Goal: Navigation & Orientation: Find specific page/section

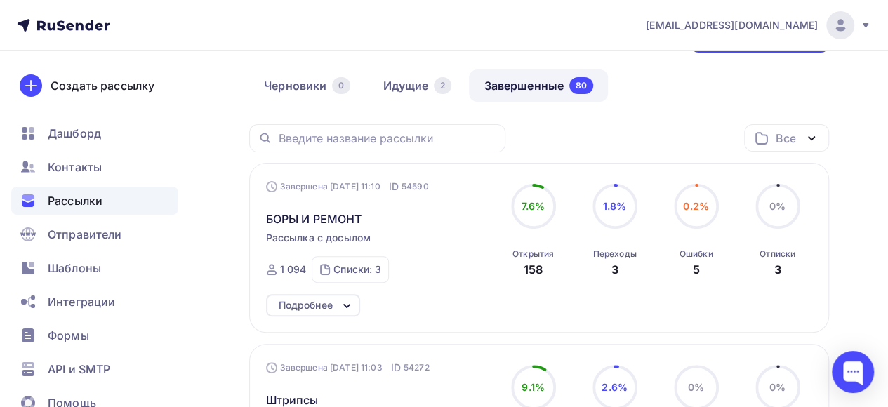
scroll to position [140, 0]
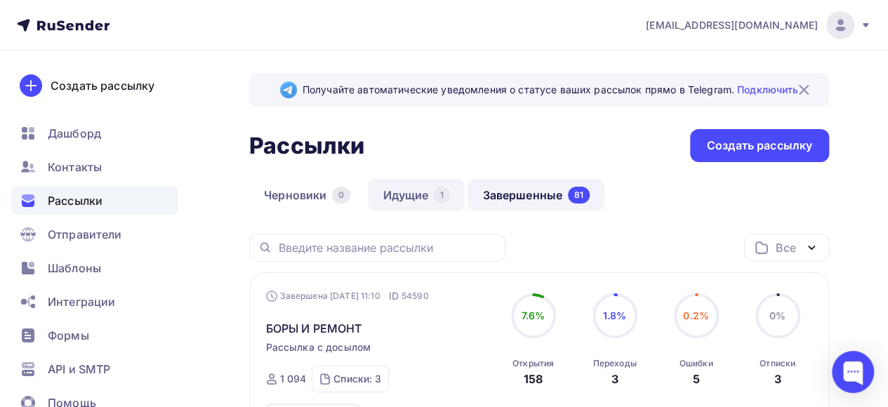
click at [401, 193] on link "Идущие 1" at bounding box center [416, 195] width 97 height 32
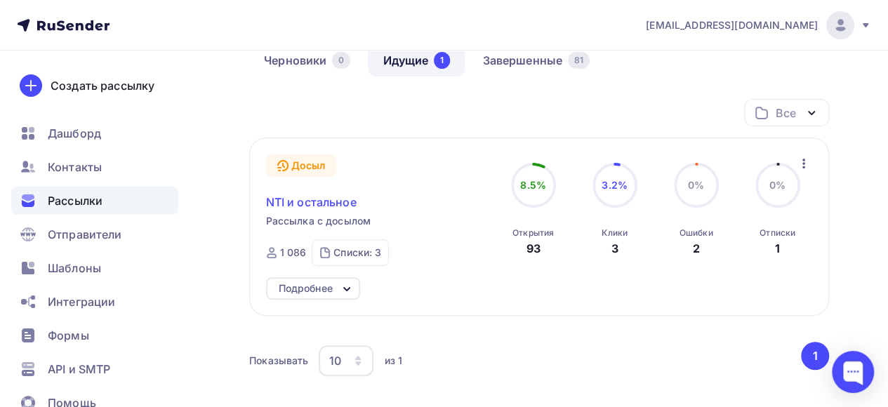
scroll to position [140, 0]
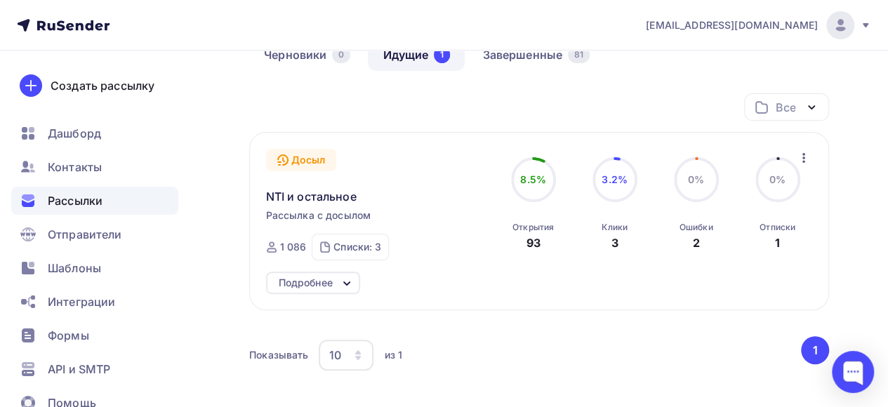
click at [53, 19] on icon at bounding box center [63, 25] width 93 height 17
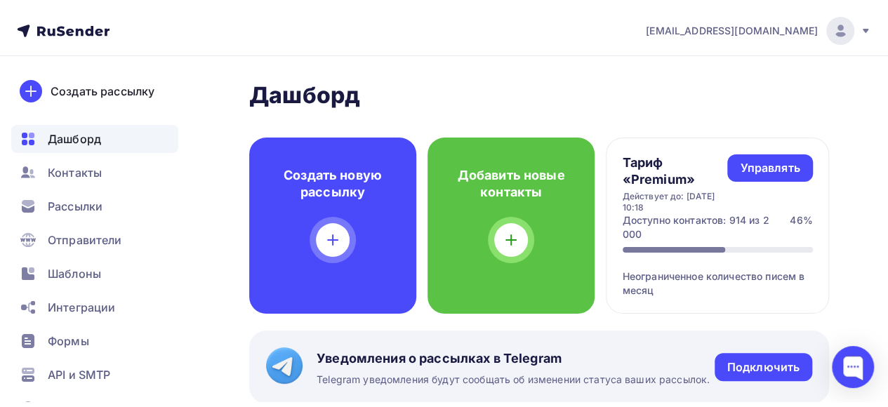
scroll to position [68, 0]
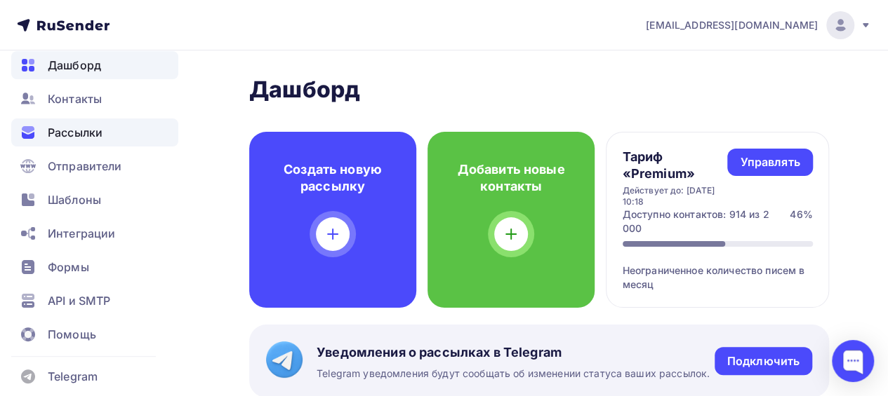
click at [84, 135] on span "Рассылки" at bounding box center [75, 132] width 55 height 17
